Goal: Check status: Check status

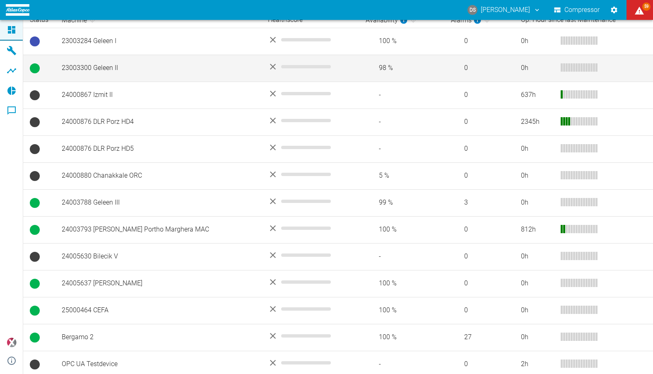
scroll to position [180, 0]
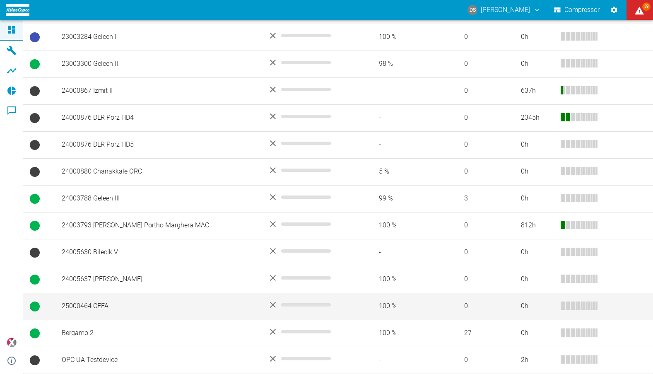
click at [93, 306] on td "25000464 CEFA" at bounding box center [158, 306] width 206 height 27
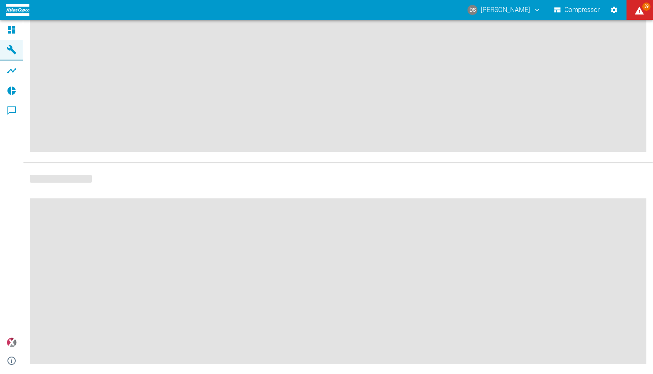
scroll to position [108, 0]
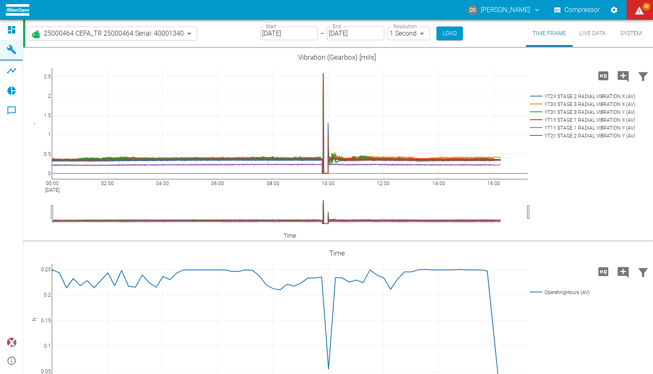
click at [304, 33] on input "[DATE]" at bounding box center [289, 33] width 58 height 14
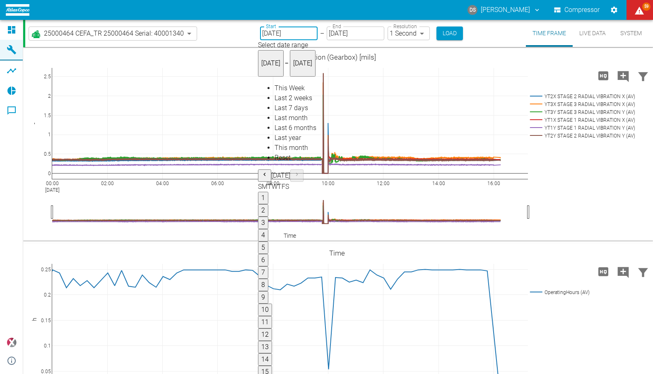
type input "[DATE]"
type input "2min"
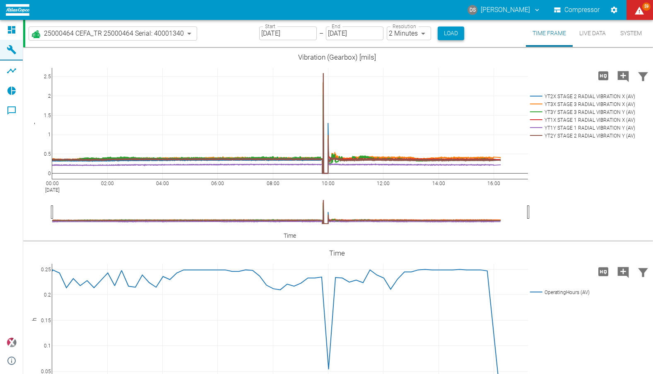
click at [446, 33] on button "Load" at bounding box center [451, 33] width 26 height 14
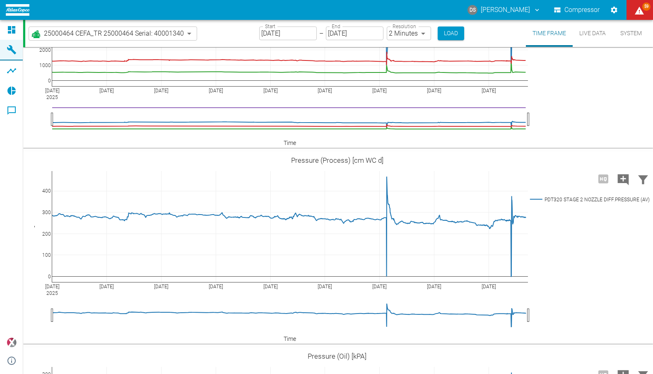
scroll to position [1325, 0]
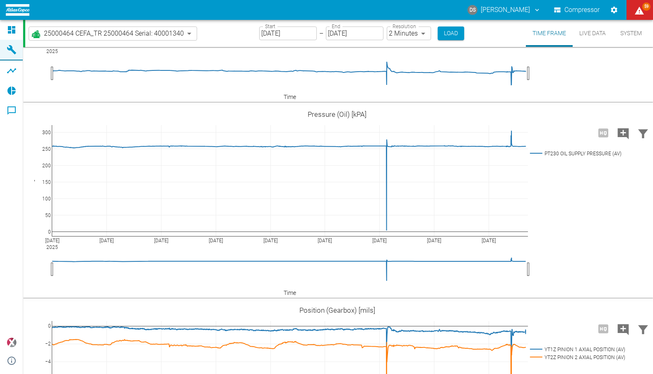
scroll to position [1573, 0]
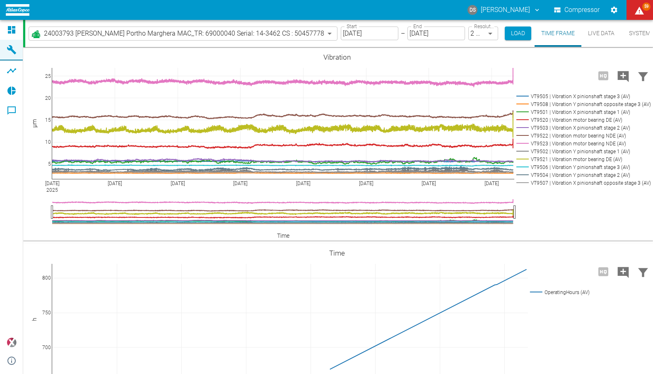
scroll to position [2597, 0]
